Goal: Find specific page/section: Find specific page/section

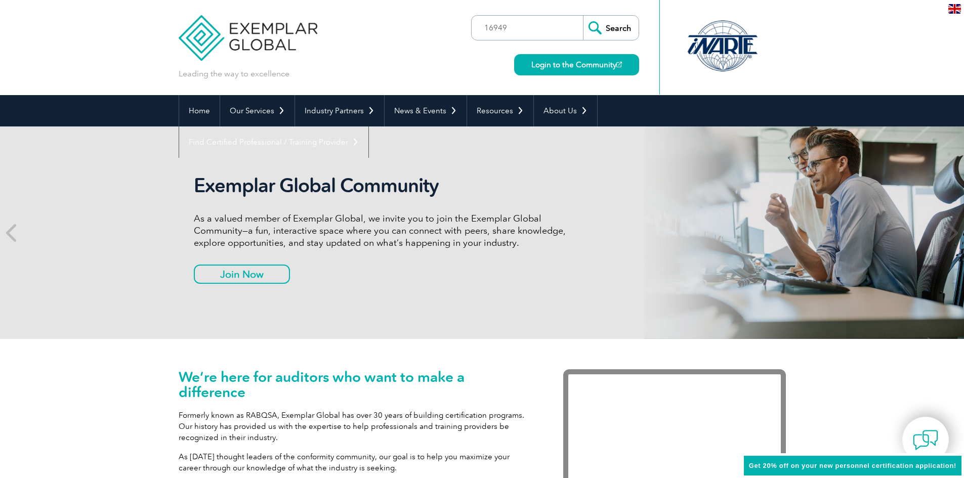
type input "16949"
click at [583, 16] on input "Search" at bounding box center [611, 28] width 56 height 24
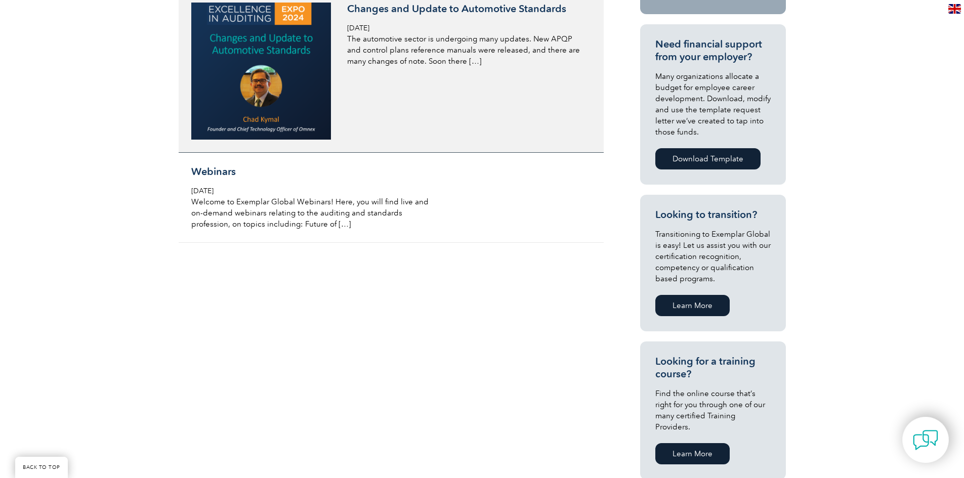
scroll to position [506, 0]
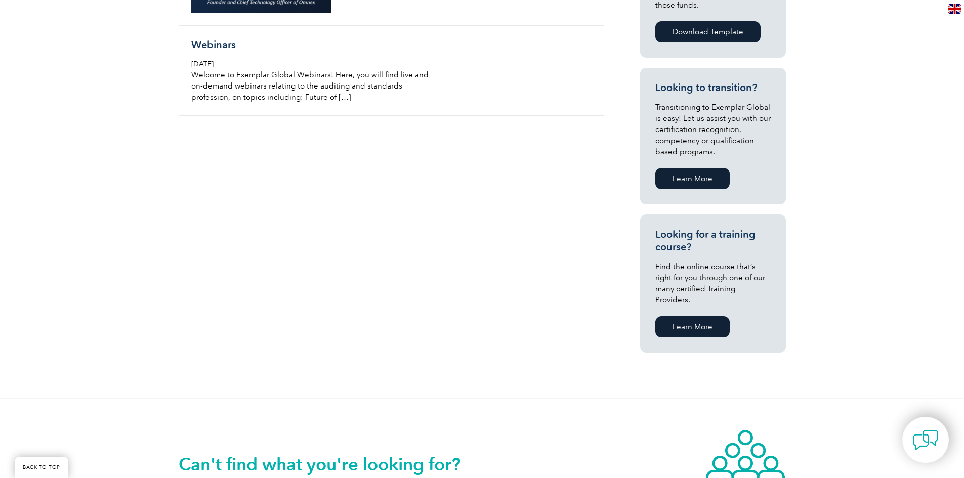
click at [704, 316] on link "Learn More" at bounding box center [693, 326] width 74 height 21
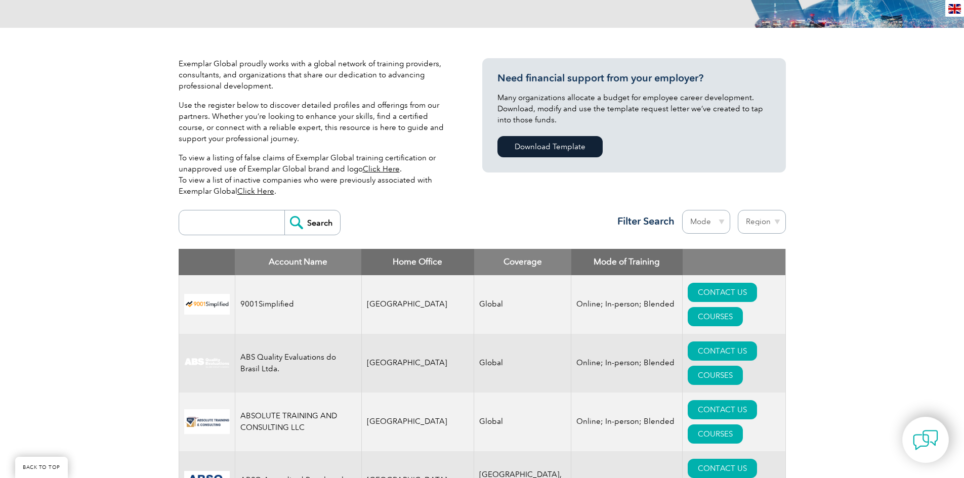
scroll to position [202, 0]
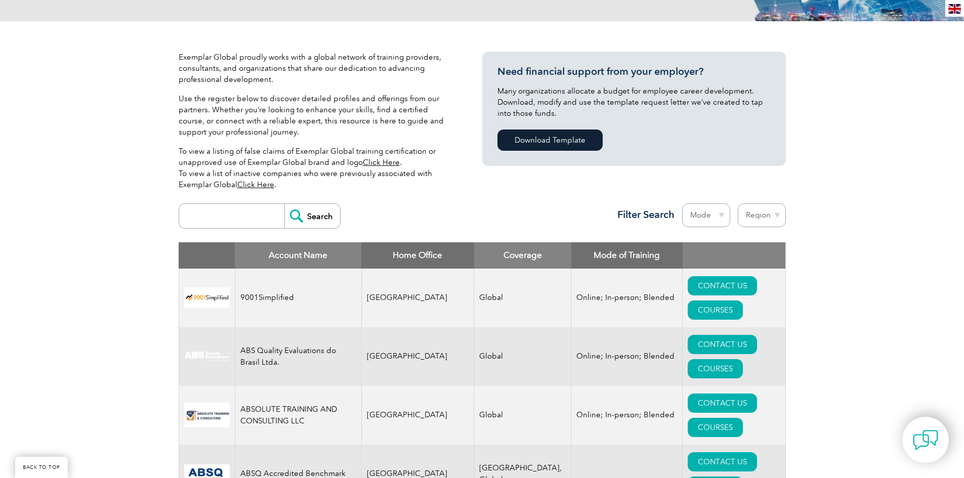
click at [234, 214] on input "search" at bounding box center [234, 216] width 100 height 24
type input "16949"
click at [284, 204] on input "Search" at bounding box center [312, 216] width 56 height 24
